Goal: Find specific page/section: Find specific page/section

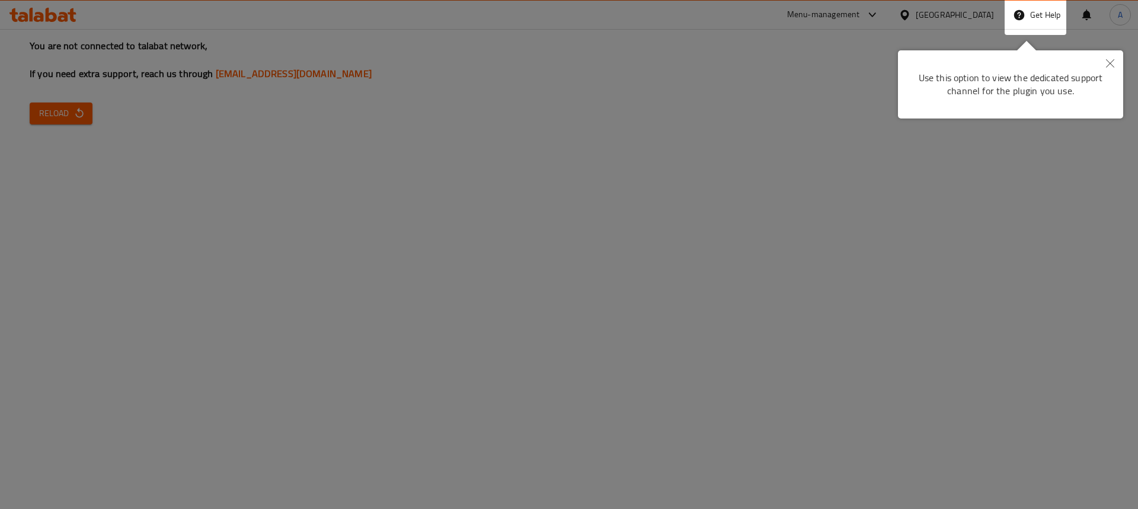
click at [766, 53] on div at bounding box center [569, 254] width 1138 height 509
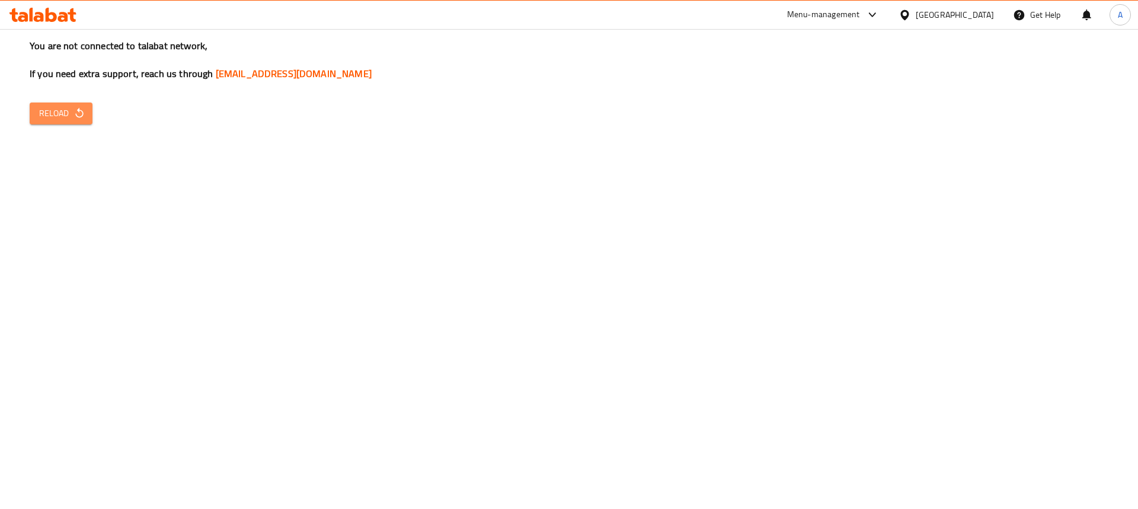
click at [68, 103] on button "Reload" at bounding box center [61, 114] width 63 height 22
click at [63, 109] on span "Reload" at bounding box center [61, 113] width 44 height 15
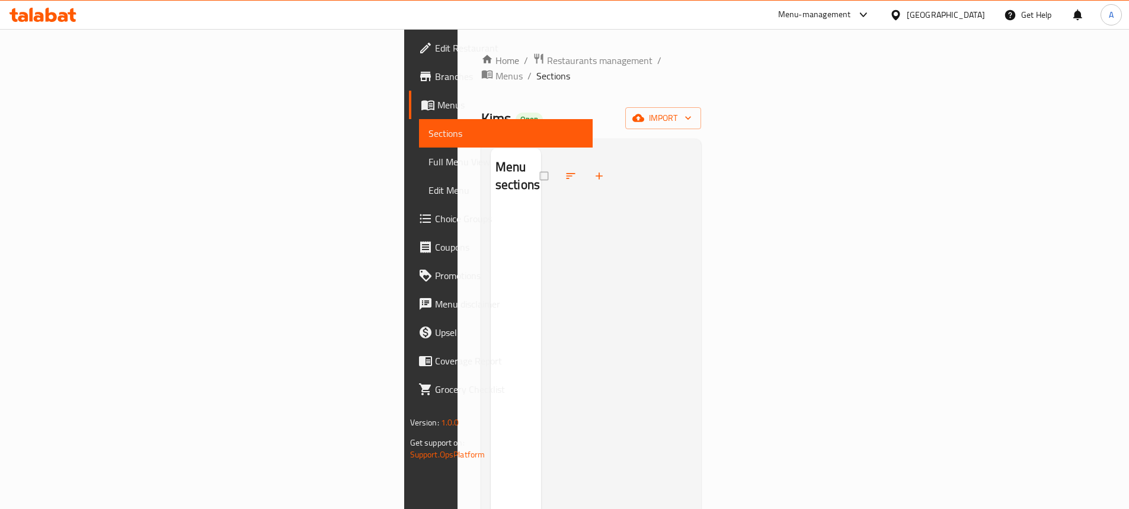
click at [907, 17] on div at bounding box center [898, 14] width 17 height 13
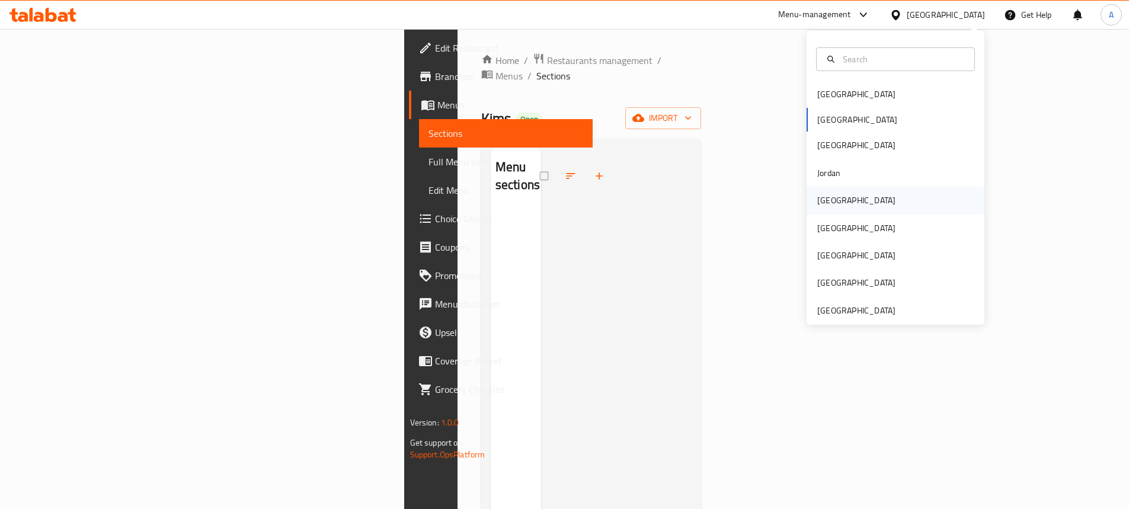
click at [818, 197] on div "Kuwait" at bounding box center [856, 200] width 78 height 13
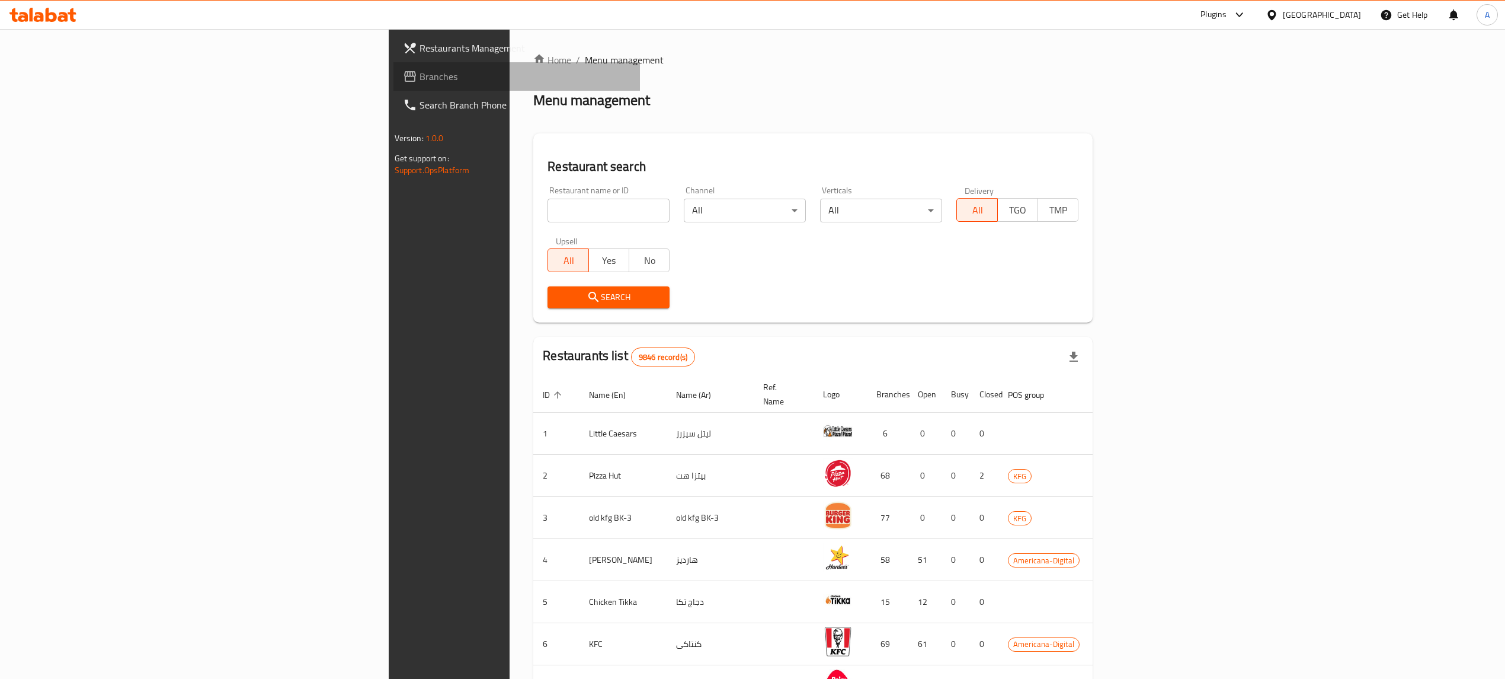
click at [420, 78] on span "Branches" at bounding box center [525, 76] width 211 height 14
